Goal: Transaction & Acquisition: Purchase product/service

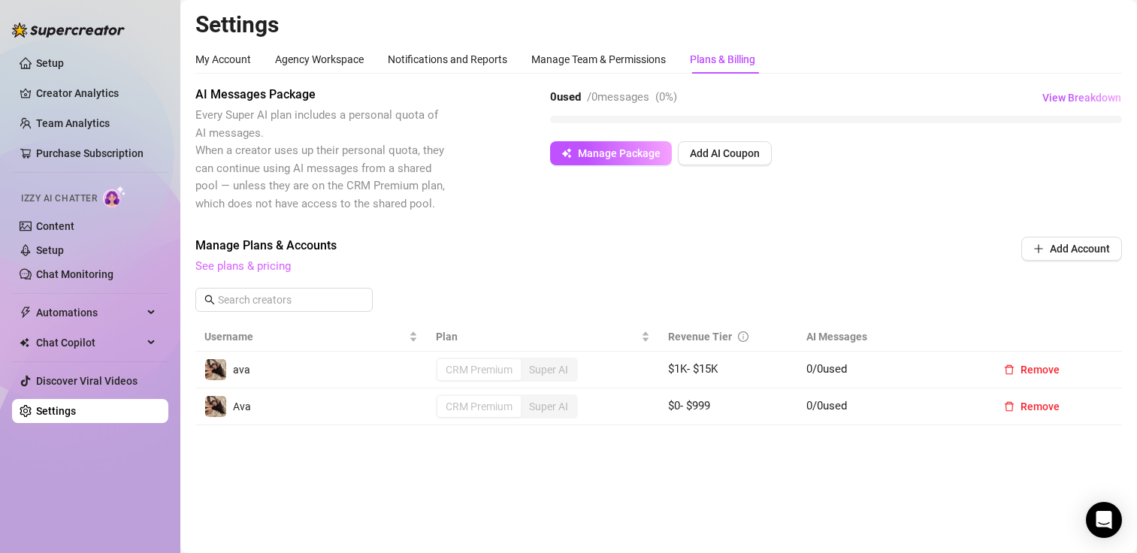
click at [218, 271] on link "See plans & pricing" at bounding box center [242, 266] width 95 height 14
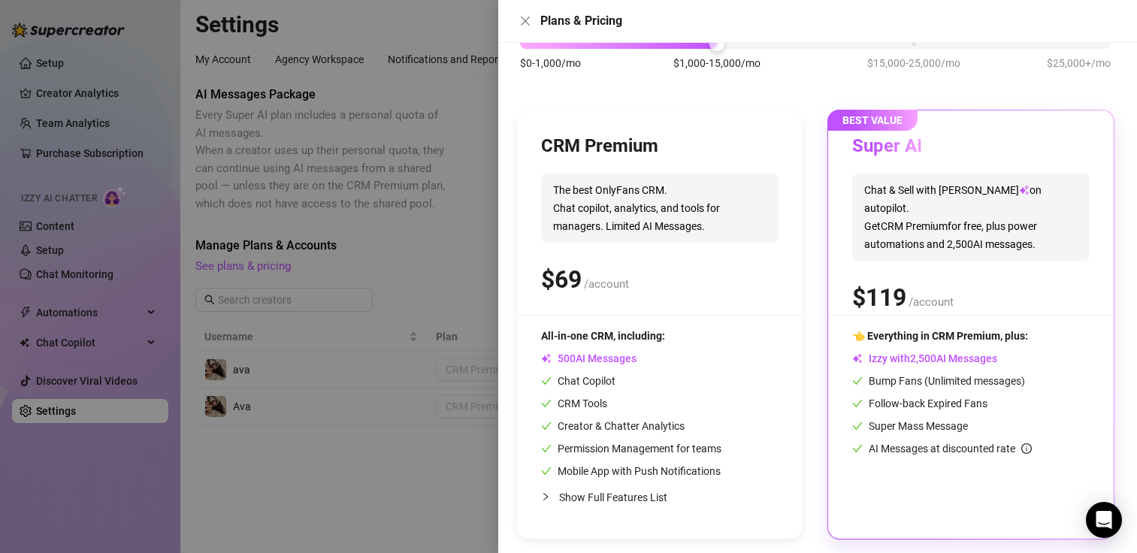
scroll to position [109, 0]
click at [938, 349] on div "👈 Everything in CRM Premium, plus: Izzy with AI Messages Bump Fans (Unlimited m…" at bounding box center [970, 391] width 237 height 129
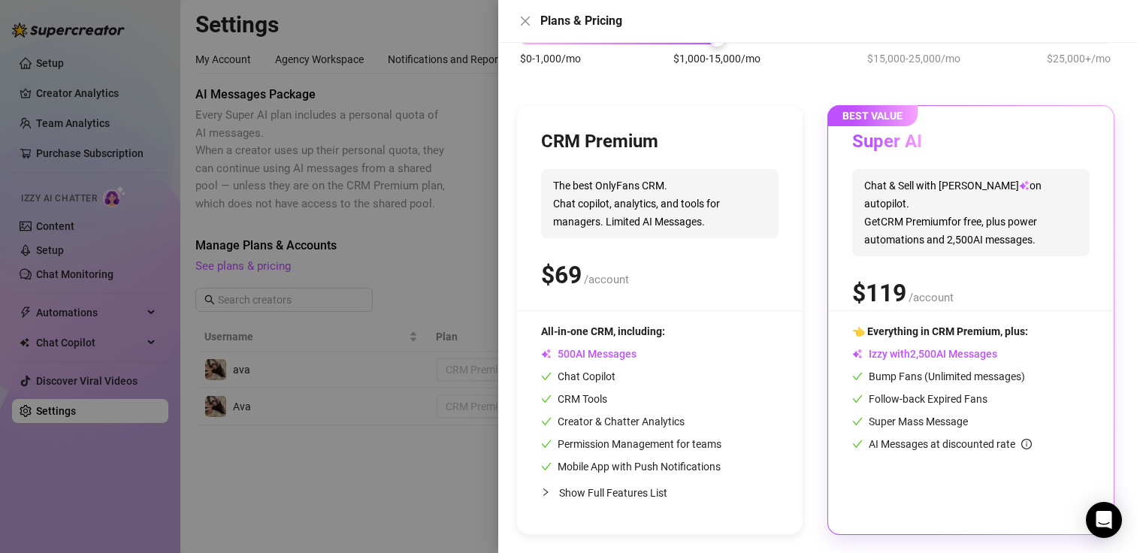
click at [956, 193] on span "Chat & Sell with Izzy on autopilot. Get CRM Premium for free, plus power automa…" at bounding box center [970, 212] width 237 height 87
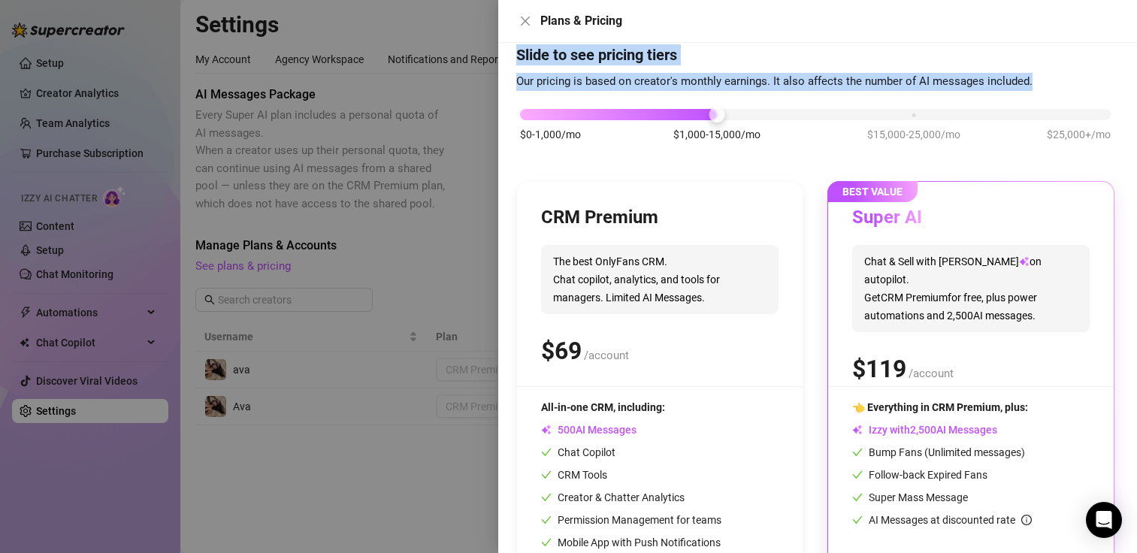
drag, startPoint x: 714, startPoint y: 46, endPoint x: 753, endPoint y: 42, distance: 38.5
click at [753, 42] on div "Plans & Pricing Slide to see pricing tiers Our pricing is based on creator's mo…" at bounding box center [817, 276] width 639 height 553
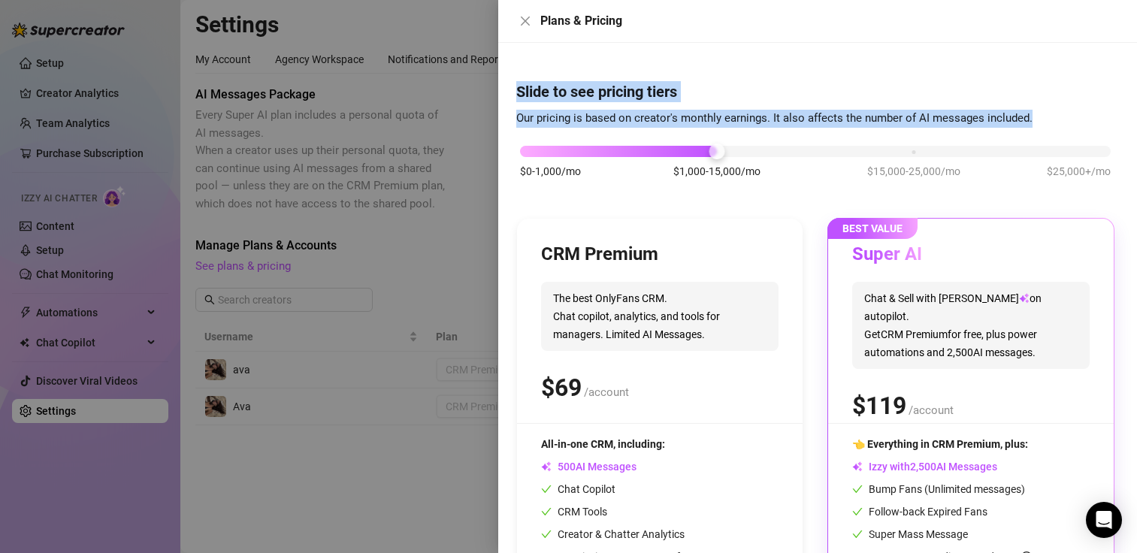
click at [753, 42] on div "Plans & Pricing" at bounding box center [817, 21] width 639 height 43
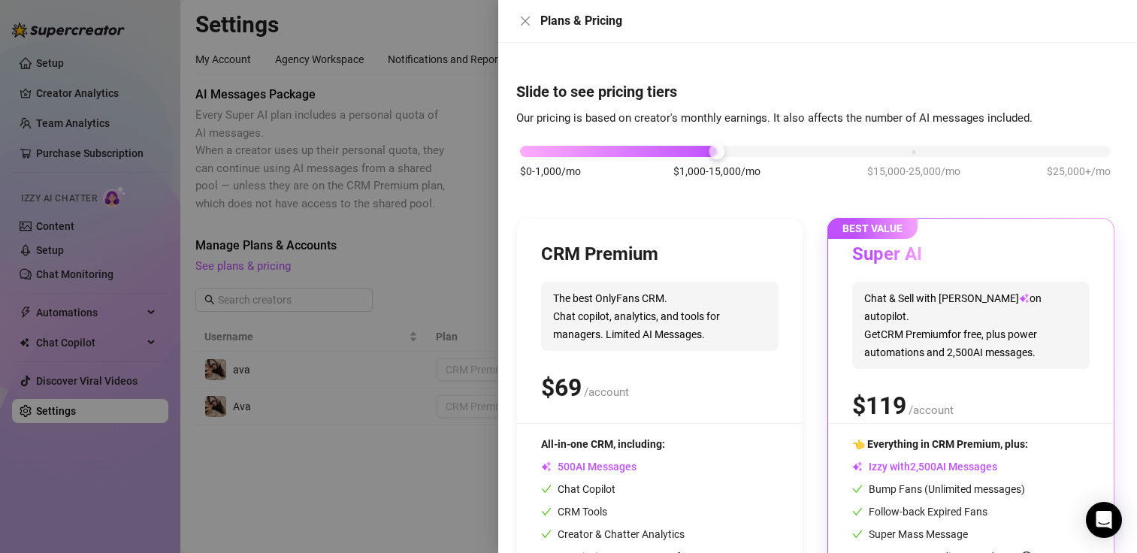
click at [958, 345] on span "0 1 2 3 4 5 6 7 8 9 , 0 1 2 3 4 5 6 7 8 9 0 1 2 3 4 5 6 7 8 9 0 1 2 3 4 5 6 7 8…" at bounding box center [959, 353] width 37 height 16
click at [428, 348] on div at bounding box center [568, 276] width 1137 height 553
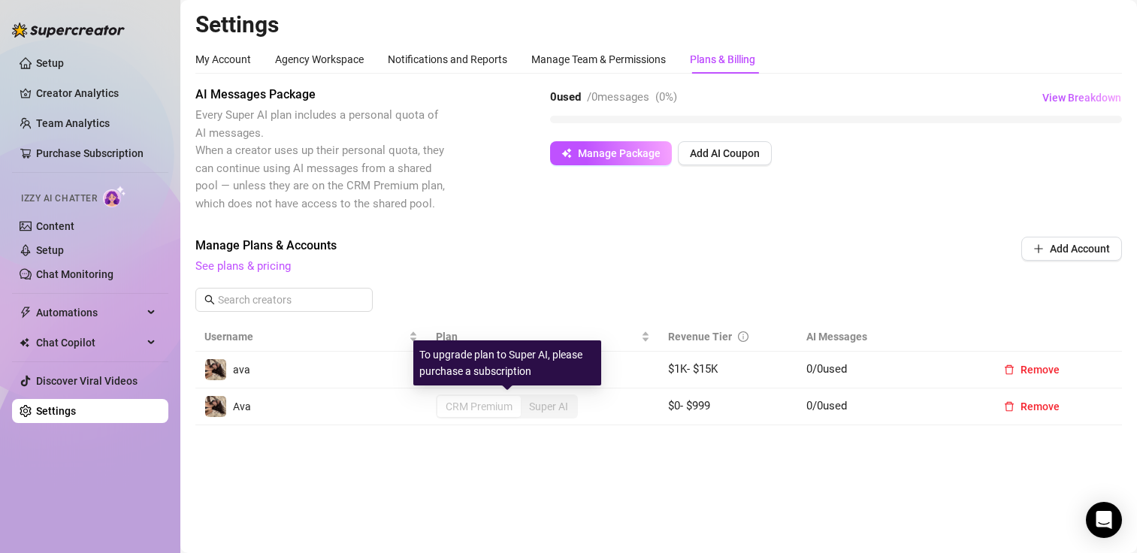
drag, startPoint x: 428, startPoint y: 348, endPoint x: 453, endPoint y: 406, distance: 63.6
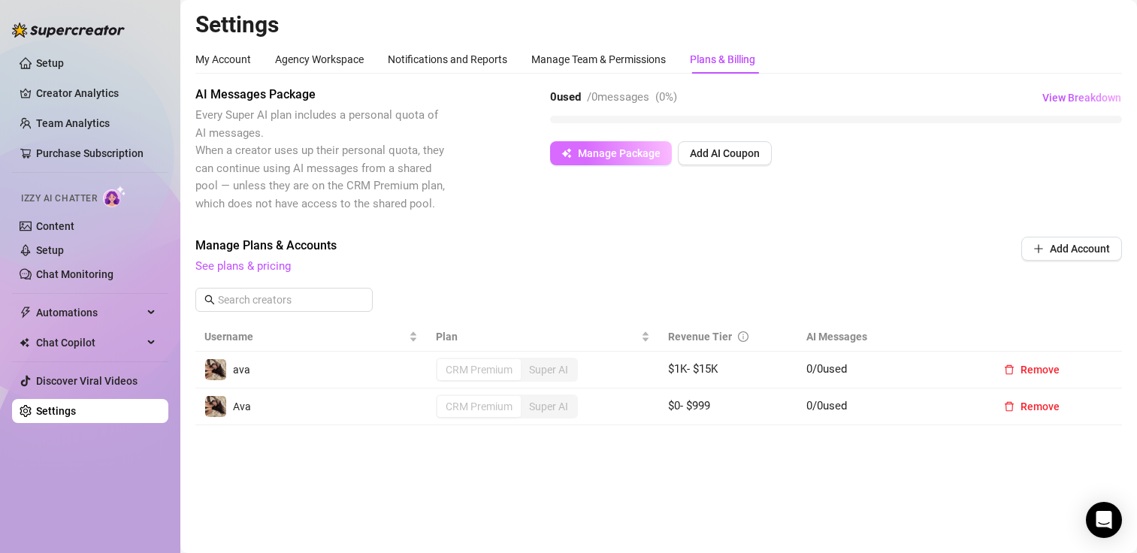
click at [606, 147] on span "Manage Package" at bounding box center [619, 153] width 83 height 12
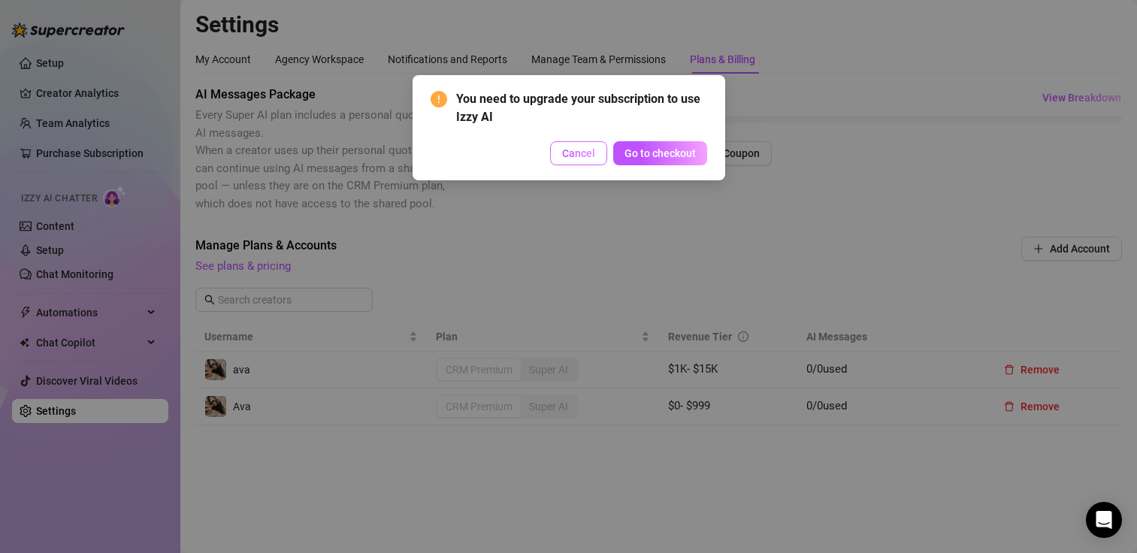
click at [581, 157] on span "Cancel" at bounding box center [578, 153] width 33 height 12
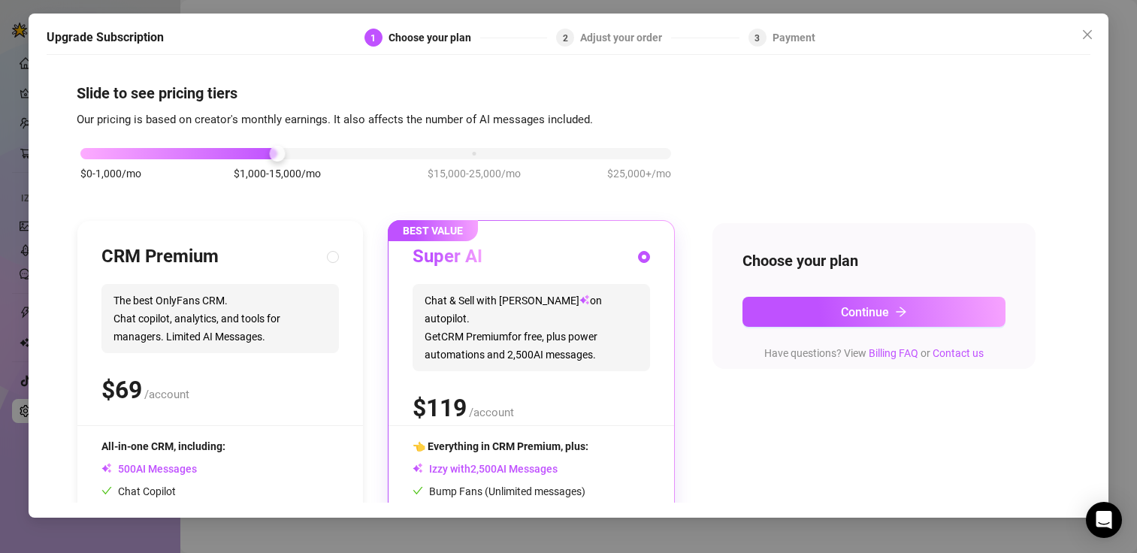
click at [636, 289] on span "Chat & Sell with Izzy on autopilot. Get CRM Premium for free, plus power automa…" at bounding box center [530, 327] width 237 height 87
click at [781, 300] on button "Continue" at bounding box center [873, 312] width 263 height 30
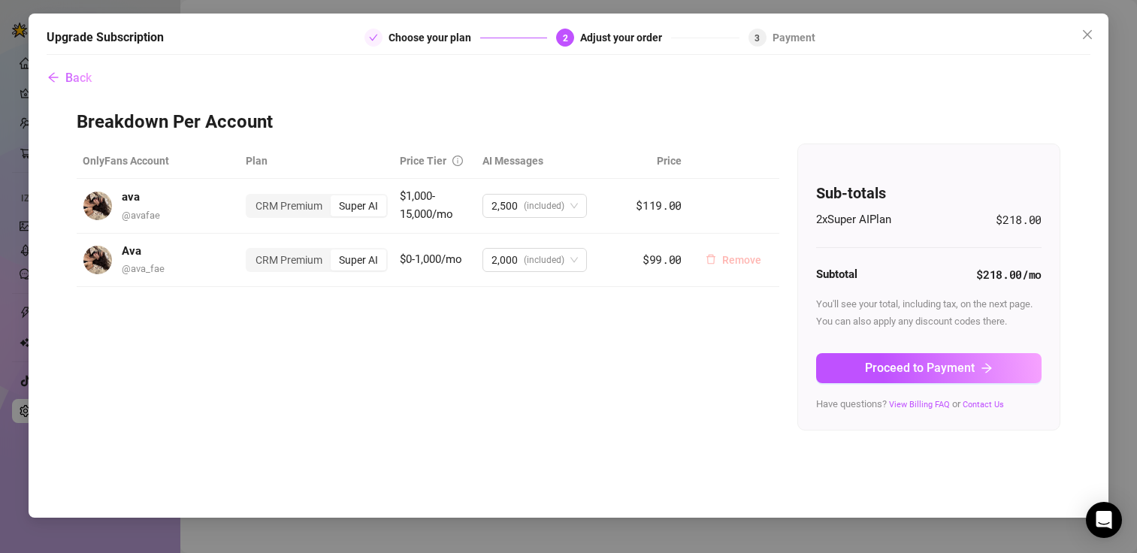
click at [748, 259] on span "Remove" at bounding box center [741, 260] width 39 height 12
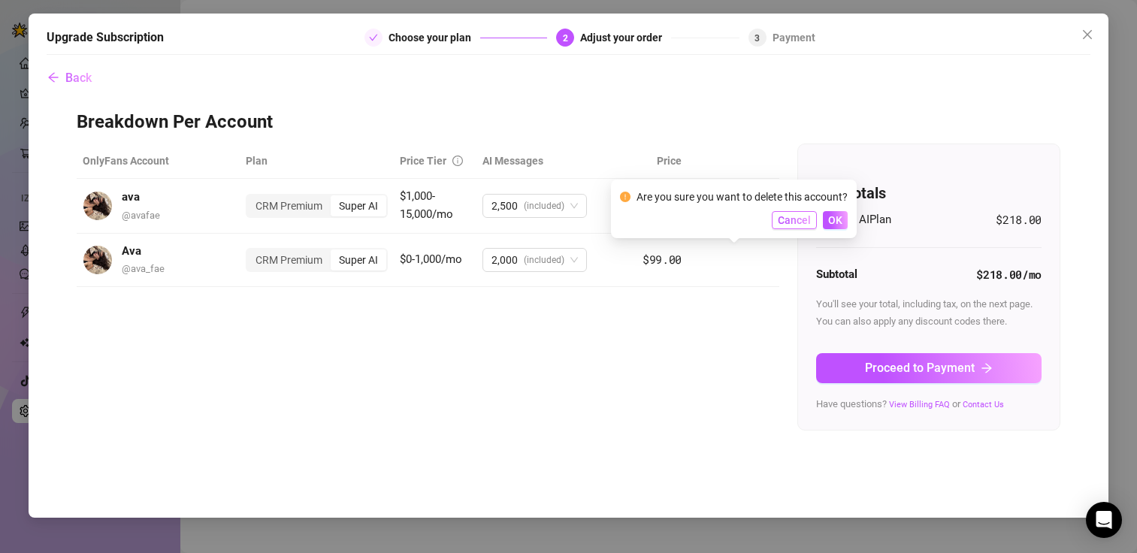
click at [810, 217] on span "Cancel" at bounding box center [794, 220] width 33 height 12
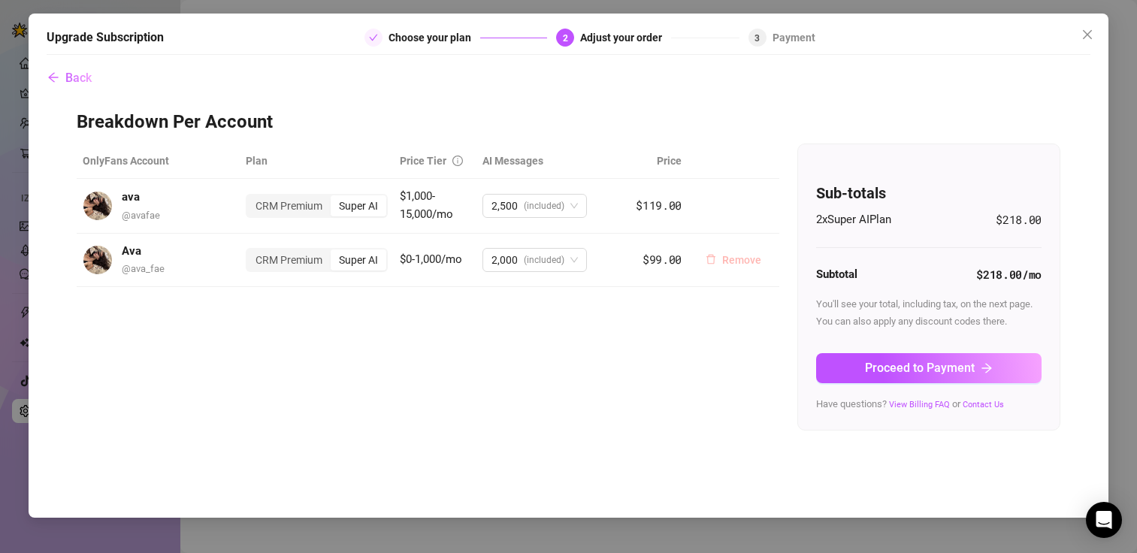
click at [731, 258] on span "Remove" at bounding box center [741, 260] width 39 height 12
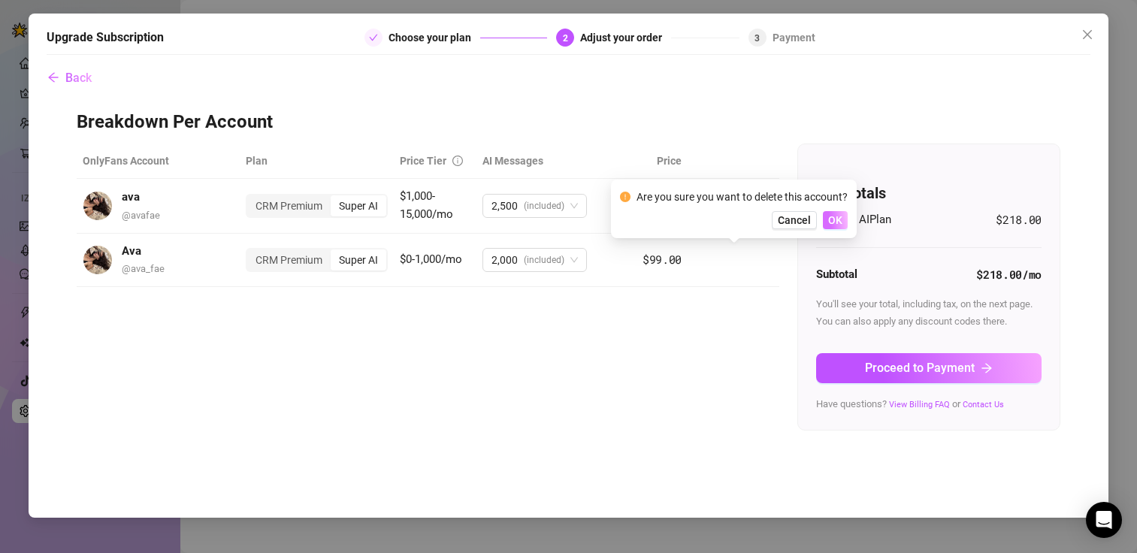
click at [835, 220] on span "OK" at bounding box center [835, 220] width 14 height 12
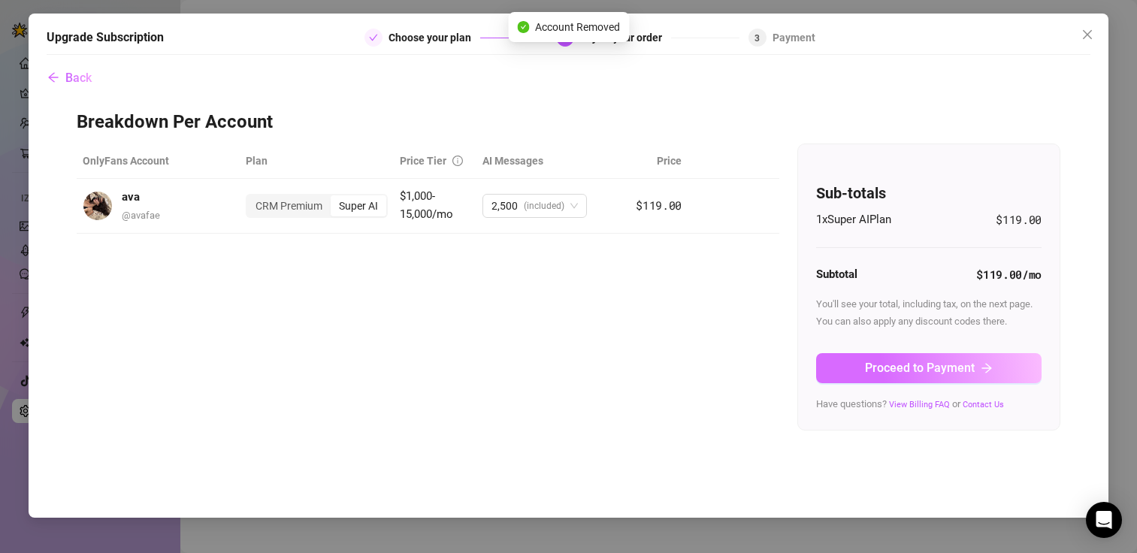
click at [911, 367] on span "Proceed to Payment" at bounding box center [920, 368] width 110 height 14
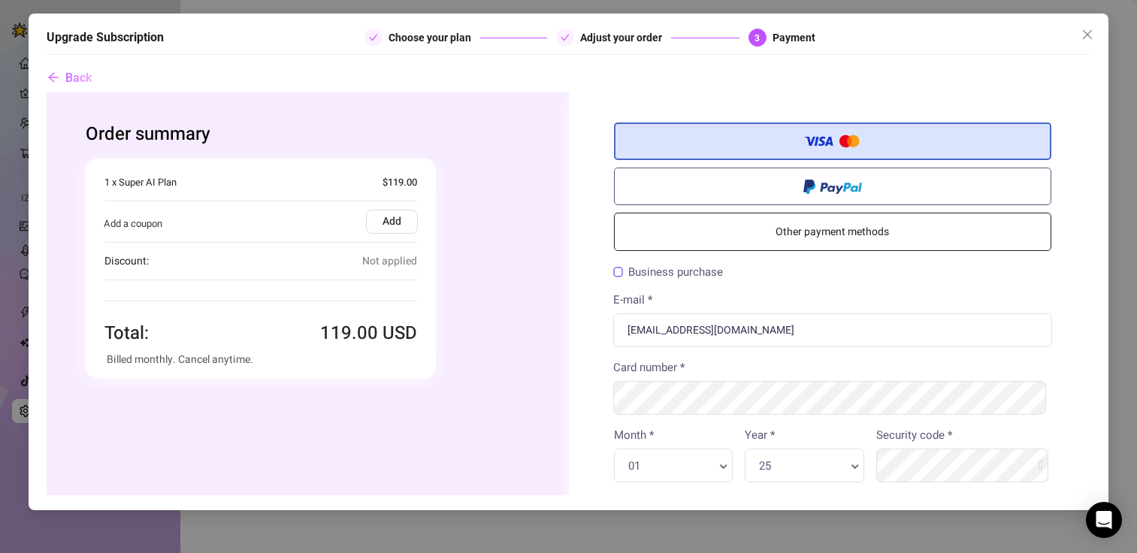
click at [856, 228] on link "Other payment methods" at bounding box center [832, 232] width 438 height 38
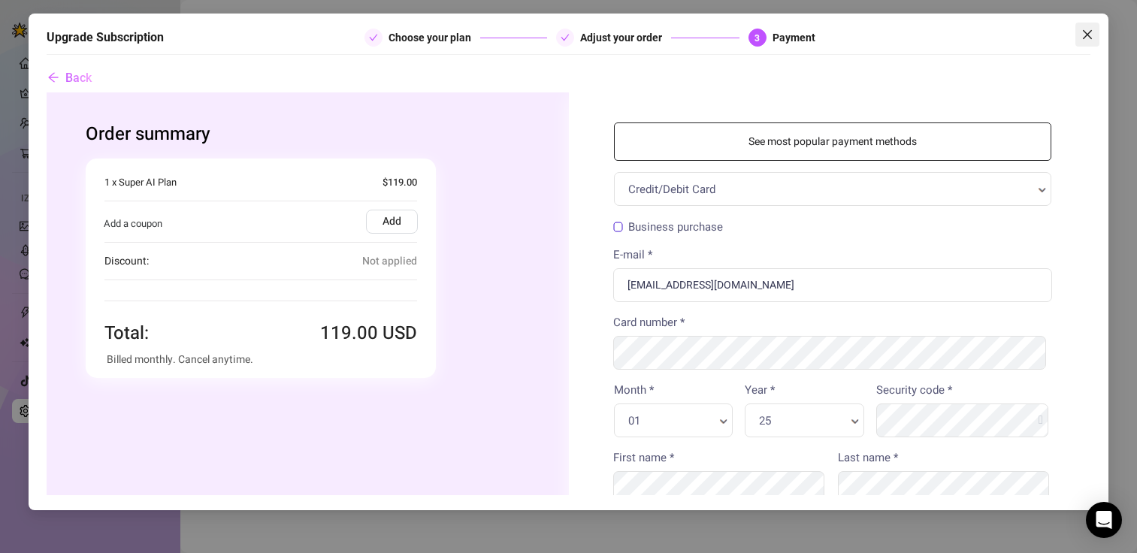
click at [1095, 33] on span "Close" at bounding box center [1087, 35] width 24 height 12
